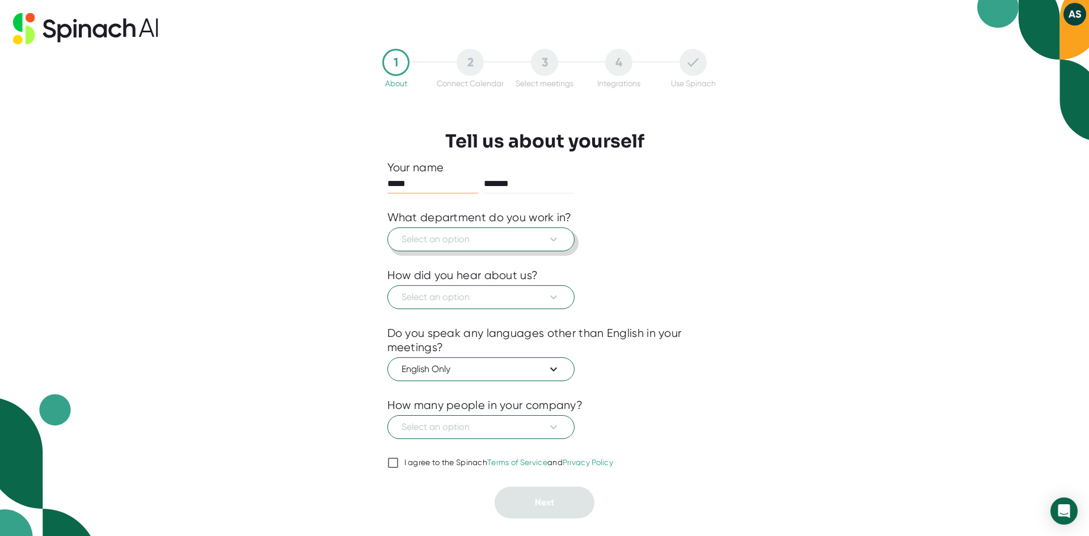
click at [554, 238] on icon at bounding box center [554, 240] width 14 height 14
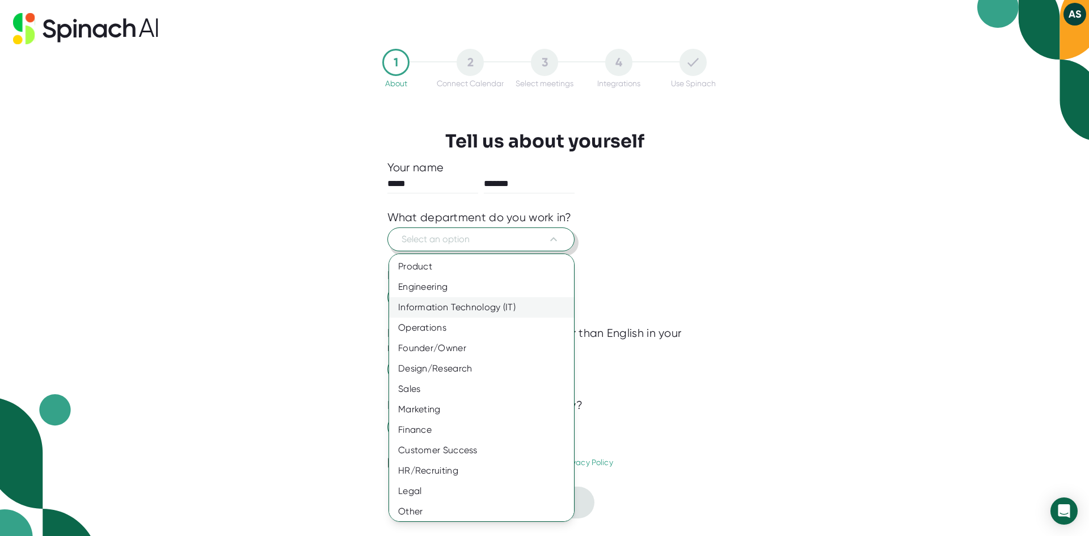
click at [547, 305] on div "Information Technology (IT)" at bounding box center [485, 307] width 193 height 20
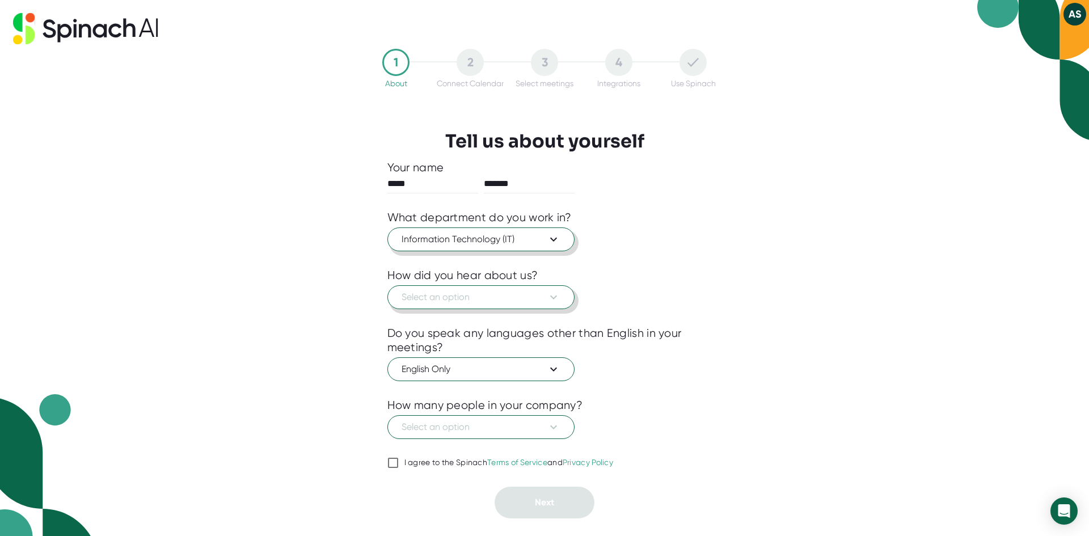
click at [556, 301] on icon at bounding box center [554, 297] width 14 height 14
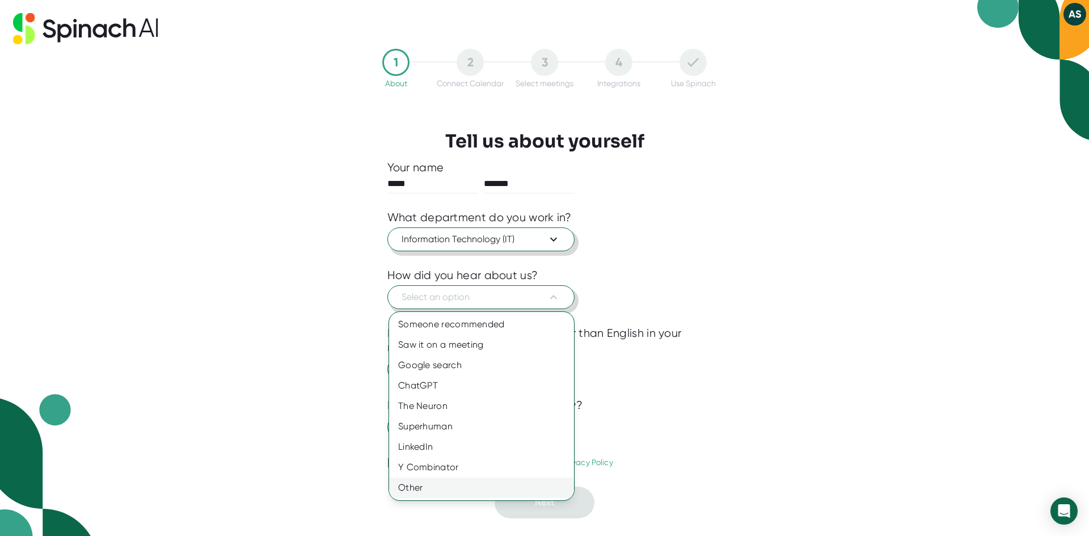
click at [537, 489] on div "Other" at bounding box center [481, 488] width 185 height 20
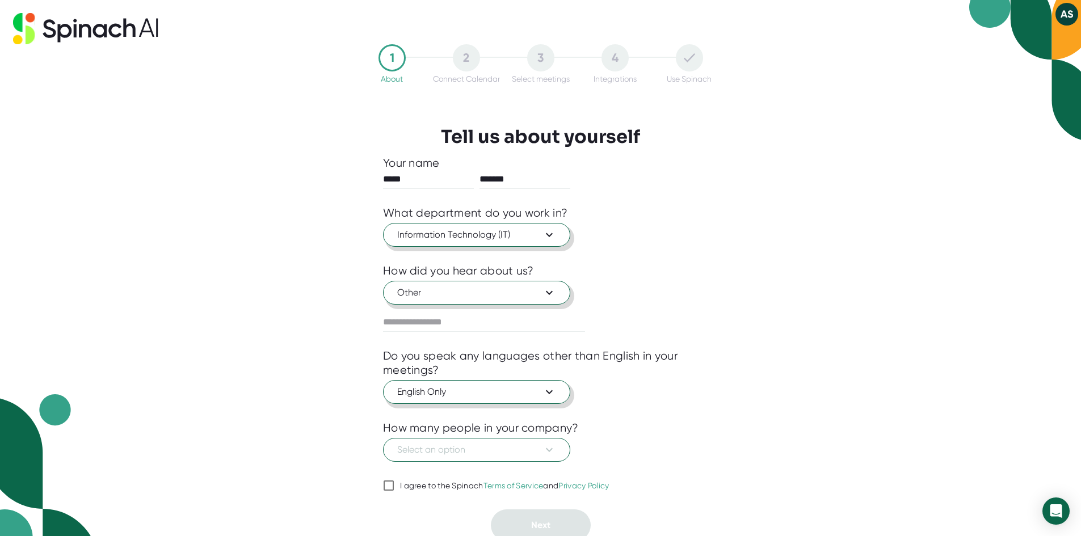
click at [523, 384] on button "English Only" at bounding box center [476, 392] width 187 height 24
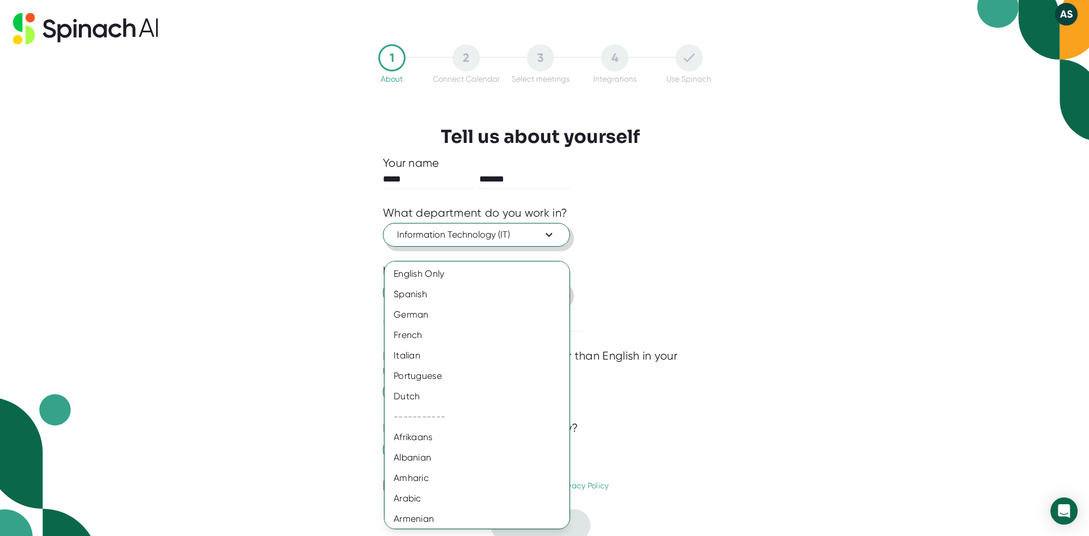
click at [842, 356] on div at bounding box center [544, 268] width 1089 height 536
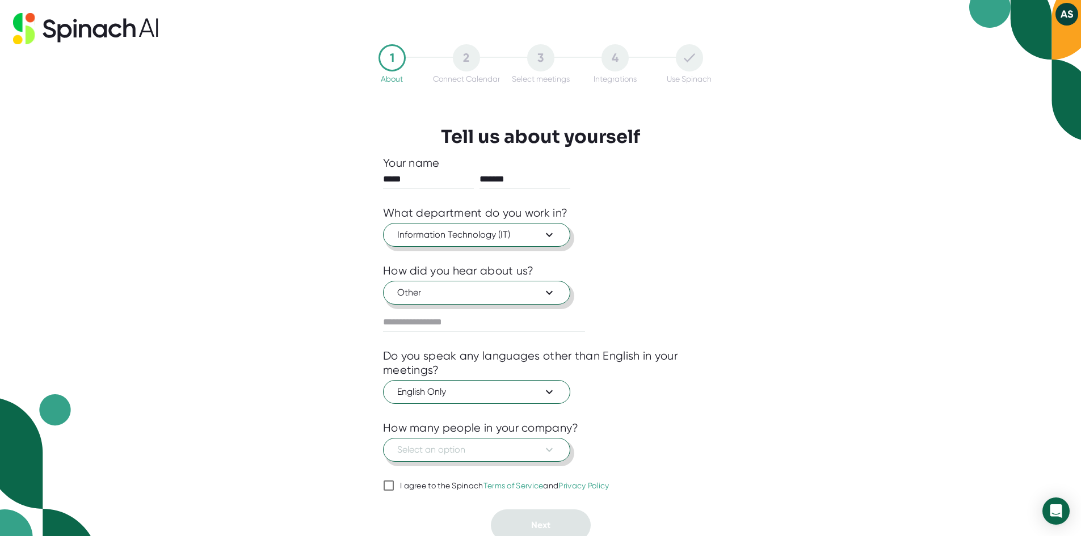
click at [531, 452] on span "Select an option" at bounding box center [476, 450] width 159 height 14
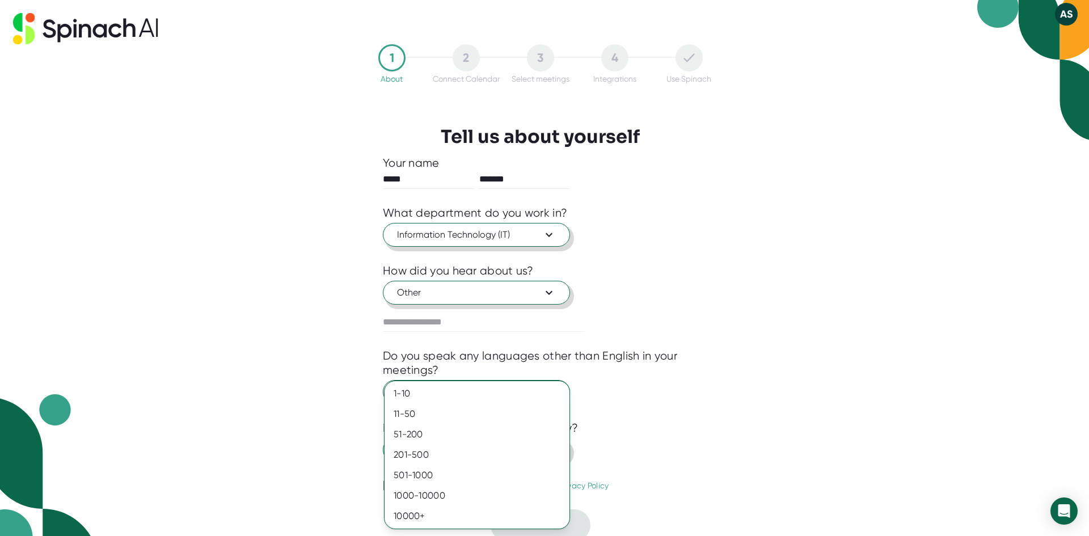
click at [531, 452] on div "201-500" at bounding box center [477, 455] width 185 height 20
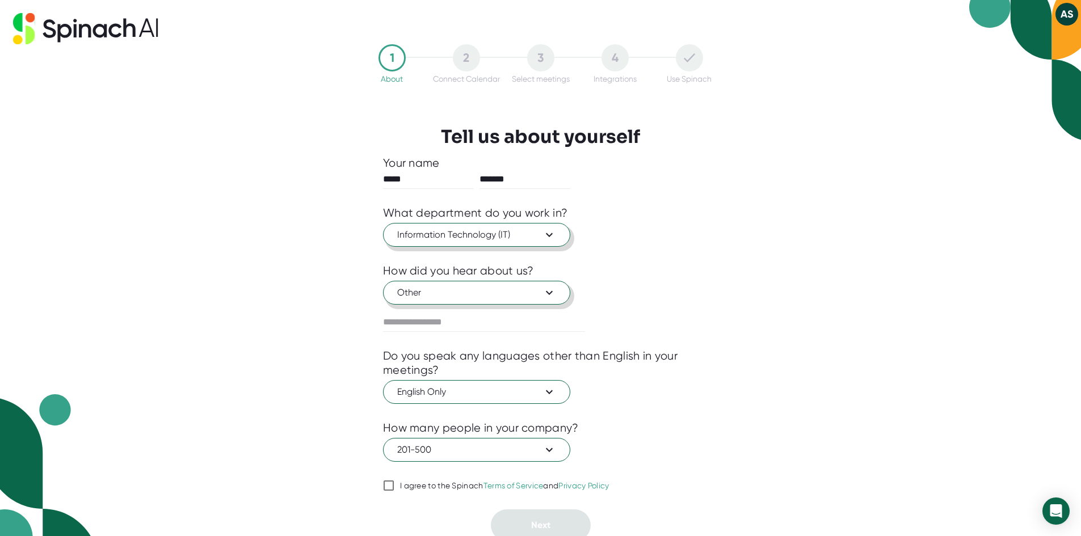
click at [386, 491] on input "I agree to the Spinach Terms of Service and Privacy Policy" at bounding box center [388, 486] width 11 height 14
checkbox input "true"
click at [560, 524] on button "Next" at bounding box center [541, 525] width 100 height 32
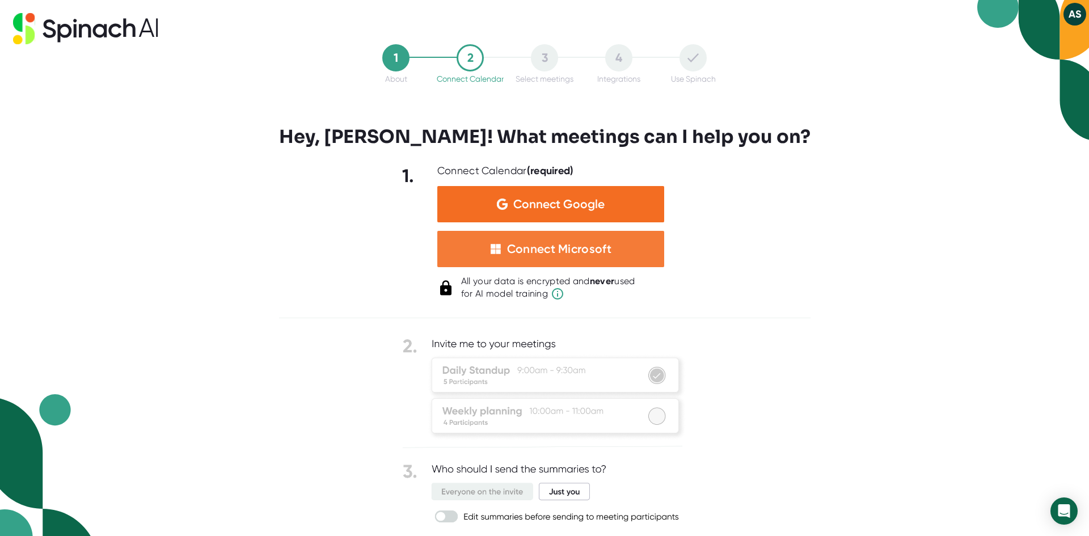
click at [581, 252] on div "Connect Microsoft" at bounding box center [559, 249] width 104 height 15
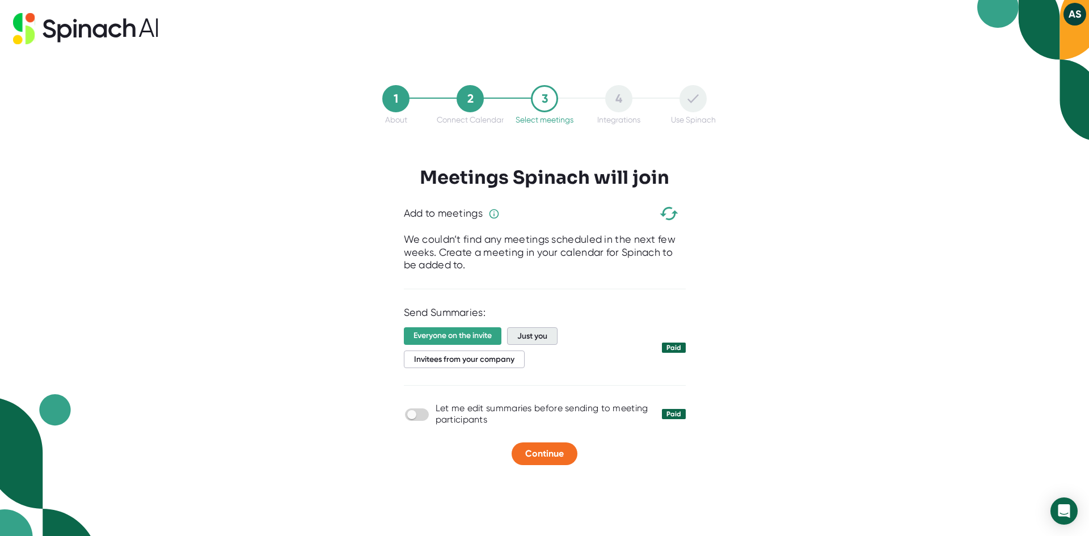
click at [555, 341] on span "Just you" at bounding box center [532, 336] width 50 height 18
click at [425, 420] on input "checkbox" at bounding box center [411, 415] width 32 height 10
checkbox input "true"
click at [568, 449] on button "Continue" at bounding box center [545, 453] width 66 height 23
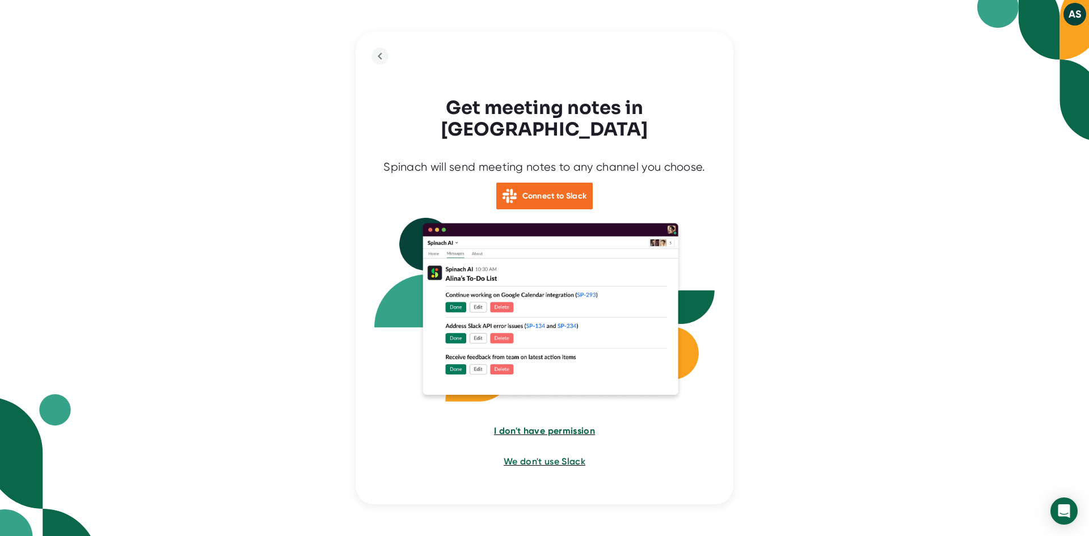
click at [544, 425] on span "I don't have permission" at bounding box center [544, 430] width 101 height 11
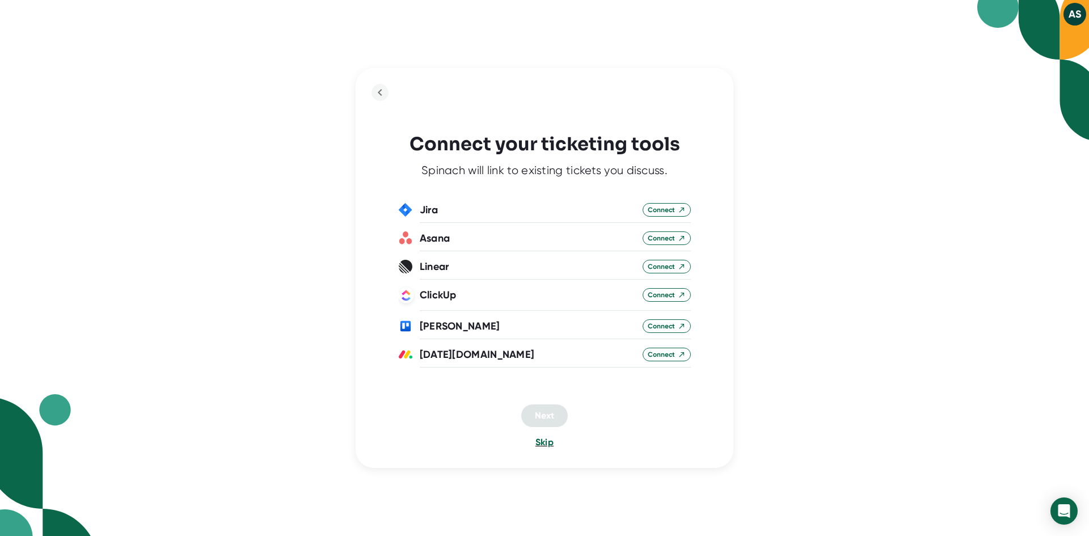
click at [543, 445] on span "Skip" at bounding box center [545, 442] width 18 height 11
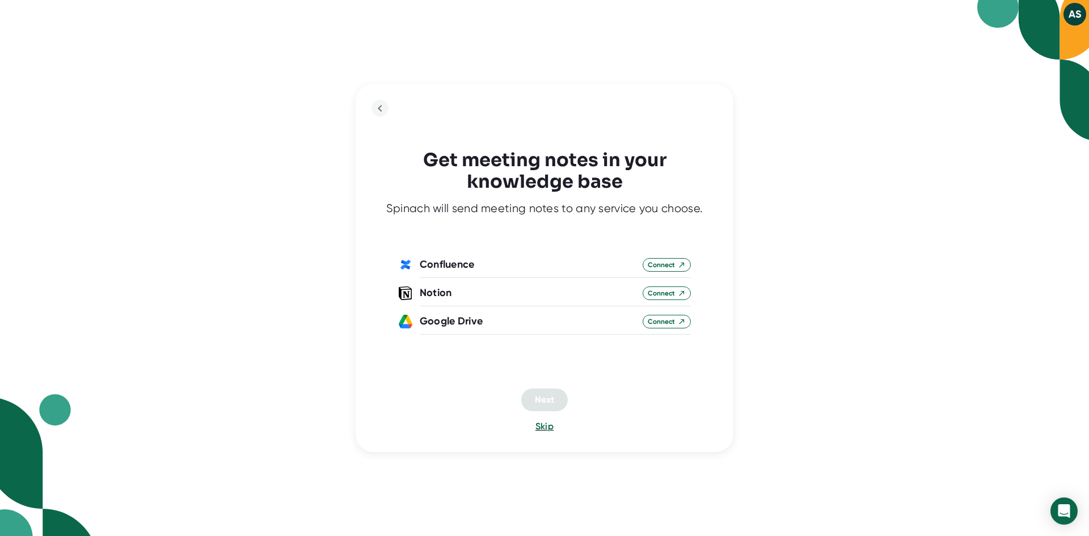
click at [554, 433] on div "Get meeting notes in your knowledge base Spinach will send meeting notes to any…" at bounding box center [545, 268] width 378 height 368
click at [549, 428] on span "Skip" at bounding box center [545, 426] width 18 height 11
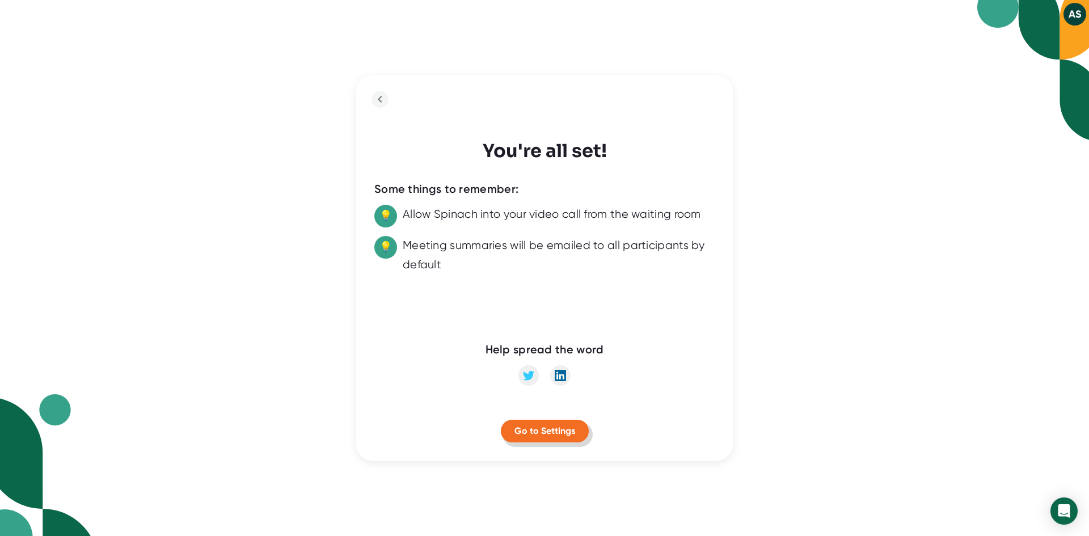
click at [574, 425] on span "Go to Settings" at bounding box center [545, 430] width 61 height 11
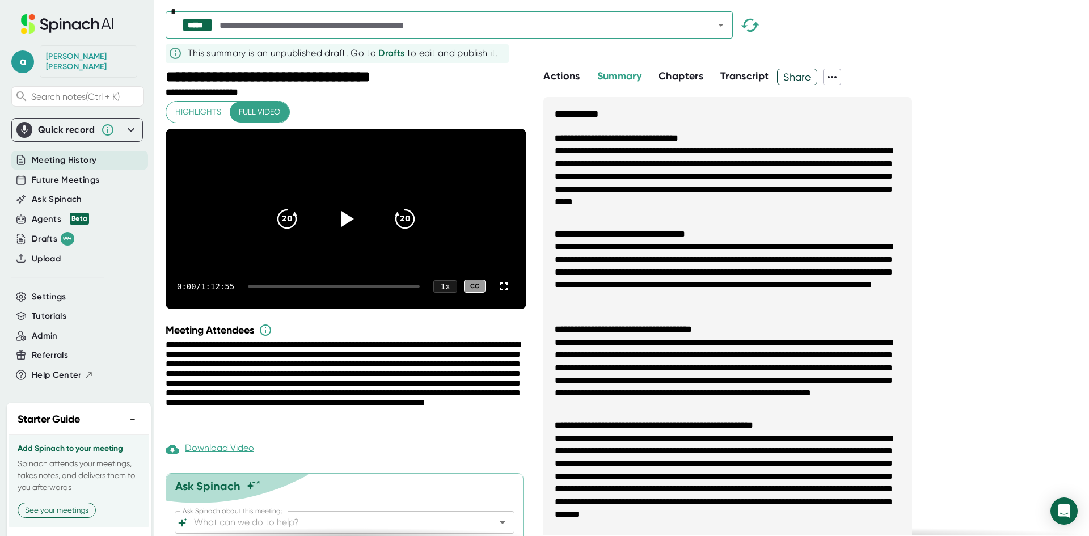
click at [100, 18] on icon at bounding box center [66, 24] width 151 height 20
click at [42, 154] on span "Meeting History" at bounding box center [64, 160] width 65 height 13
click at [127, 411] on button "−" at bounding box center [132, 419] width 15 height 16
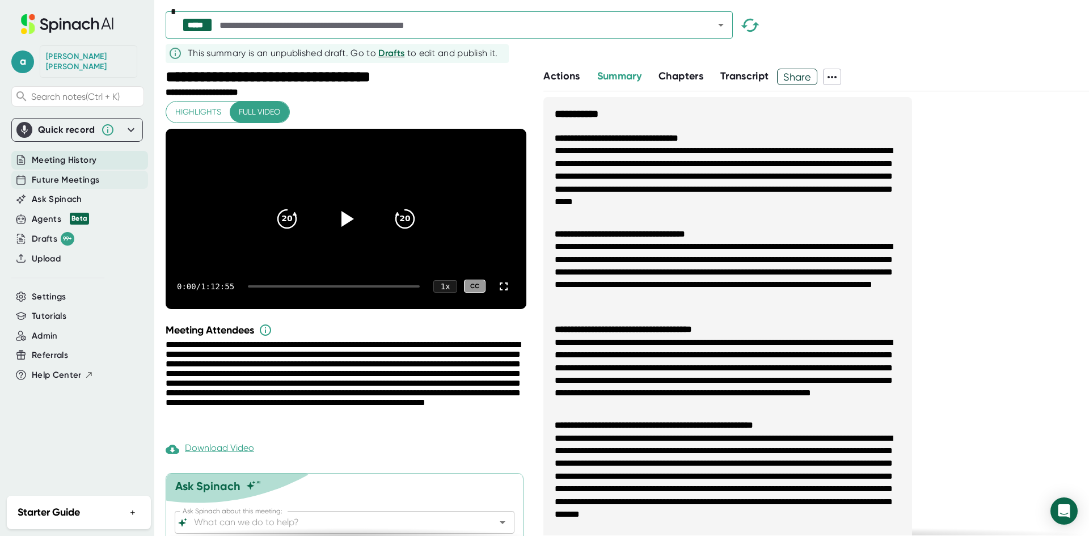
click at [58, 174] on span "Future Meetings" at bounding box center [66, 180] width 68 height 13
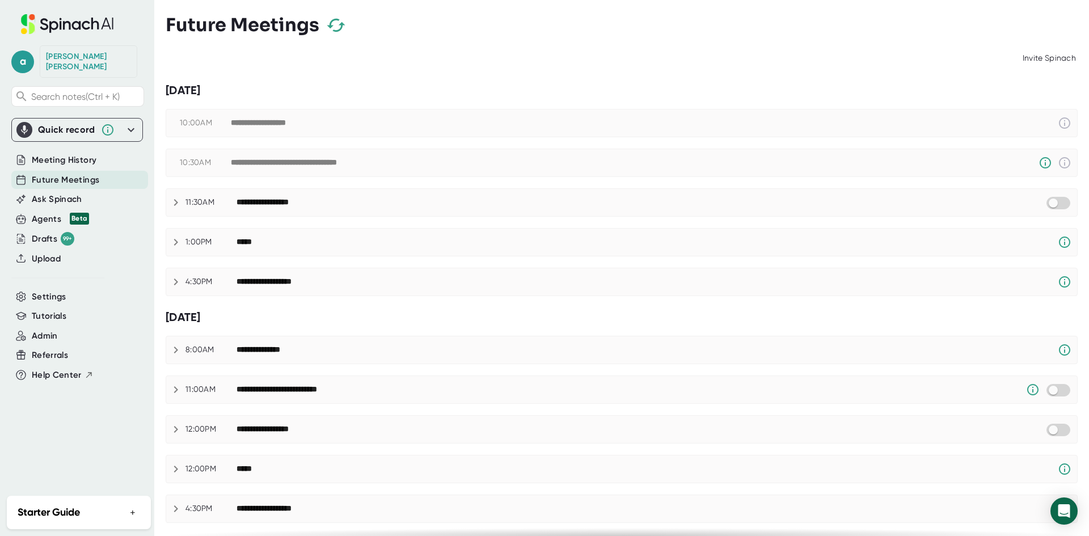
click at [50, 157] on div "Meeting History" at bounding box center [79, 160] width 137 height 19
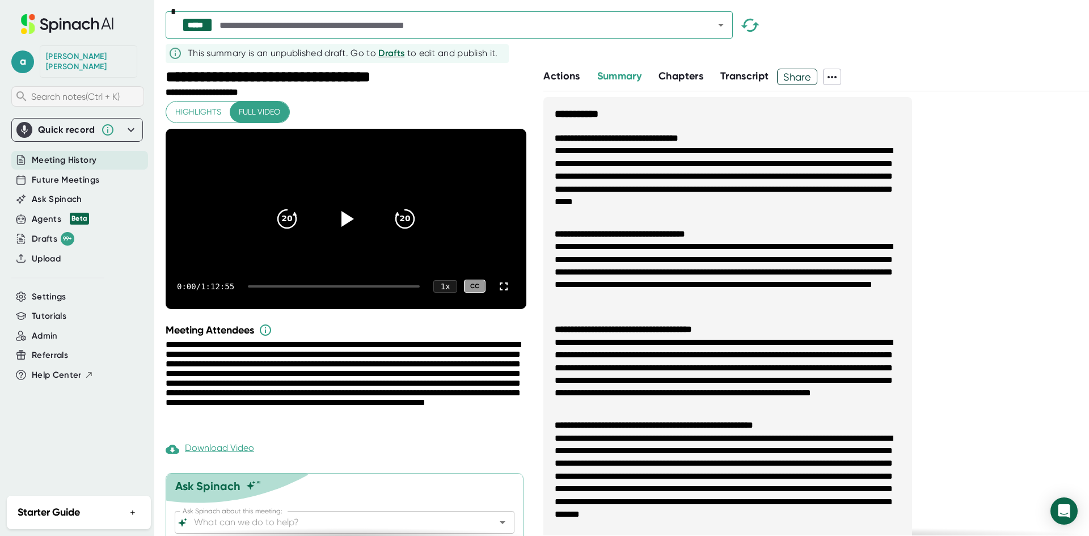
click at [85, 91] on span "Search notes (Ctrl + K)" at bounding box center [75, 96] width 88 height 11
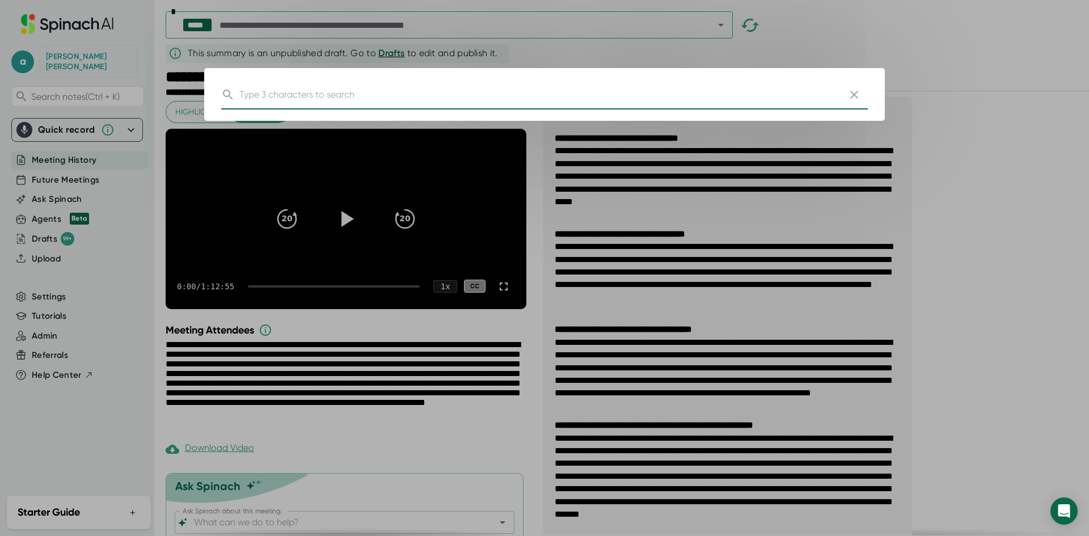
click at [860, 90] on icon "button" at bounding box center [855, 95] width 14 height 14
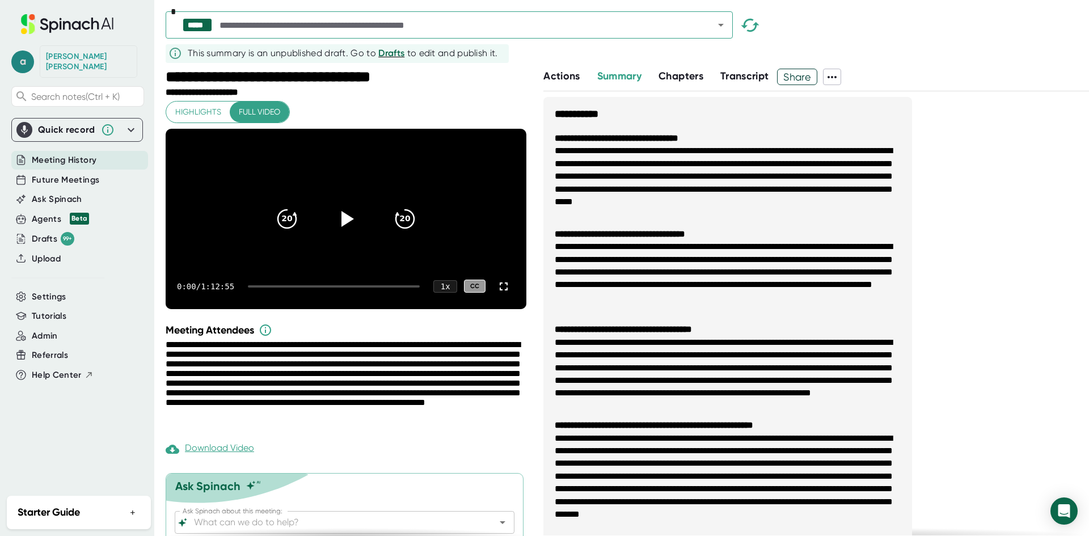
click at [32, 56] on span "a" at bounding box center [22, 61] width 23 height 23
click at [71, 48] on div at bounding box center [544, 268] width 1089 height 536
click at [96, 174] on span "Future Meetings" at bounding box center [66, 180] width 68 height 13
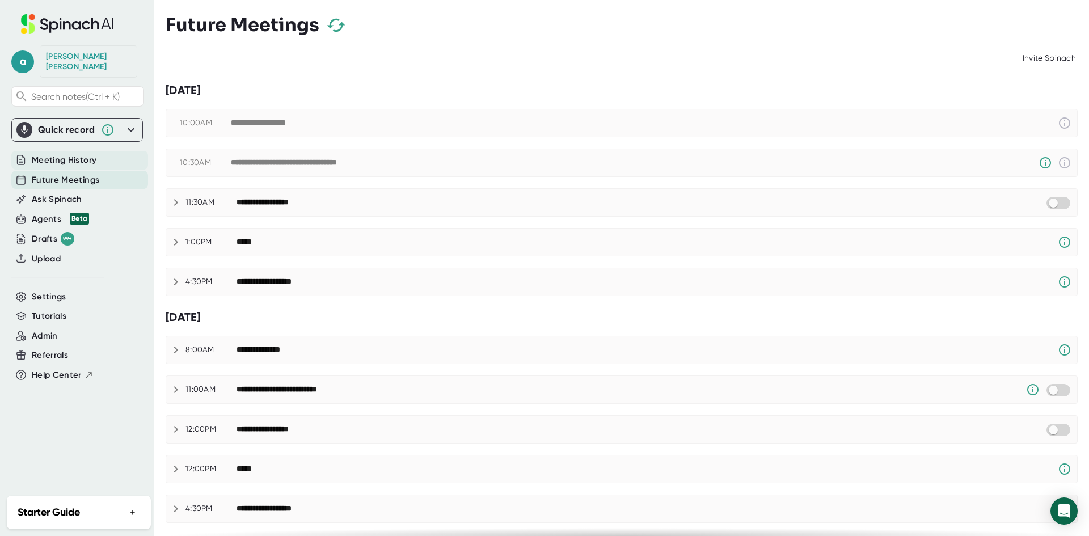
click at [94, 155] on span "Meeting History" at bounding box center [64, 160] width 65 height 13
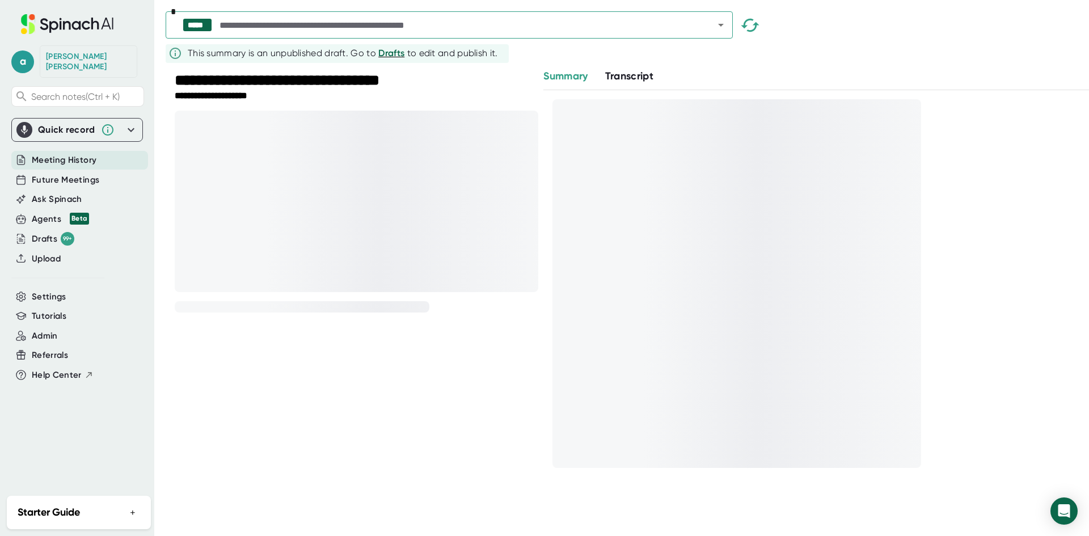
click at [542, 16] on div "***** *" at bounding box center [449, 24] width 567 height 27
click at [720, 31] on icon "Open" at bounding box center [721, 25] width 14 height 14
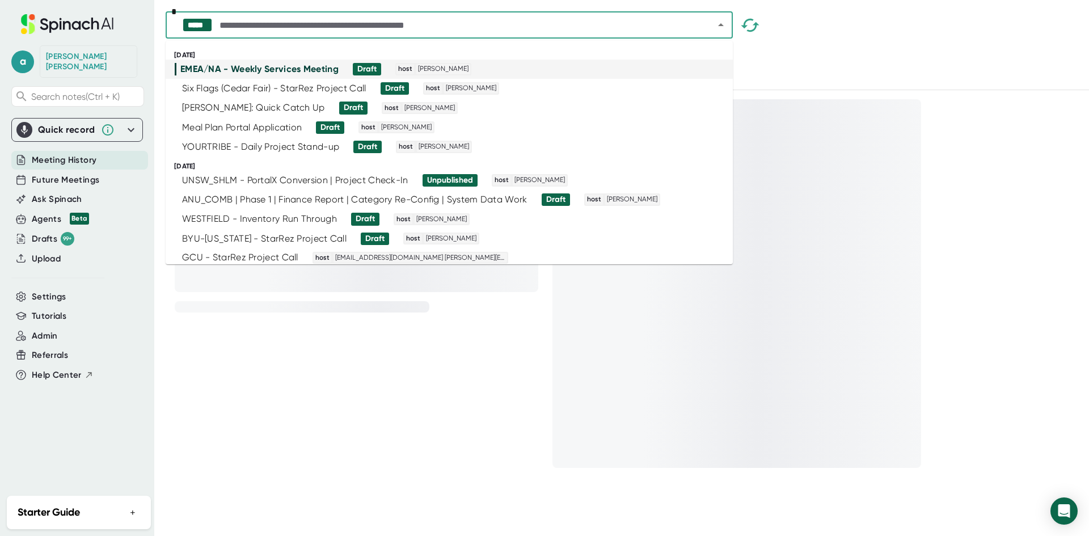
click at [846, 5] on div at bounding box center [628, 5] width 924 height 11
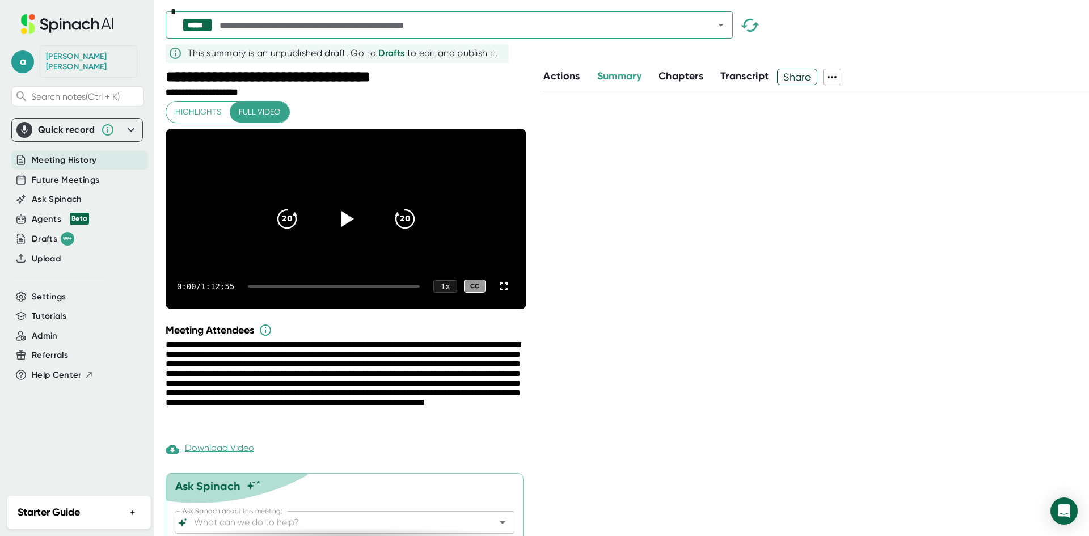
click at [839, 81] on icon at bounding box center [832, 77] width 14 height 14
click at [475, 407] on div at bounding box center [544, 268] width 1089 height 536
click at [665, 279] on div at bounding box center [816, 313] width 546 height 445
click at [620, 77] on span "Summary" at bounding box center [619, 76] width 44 height 12
